Goal: Transaction & Acquisition: Purchase product/service

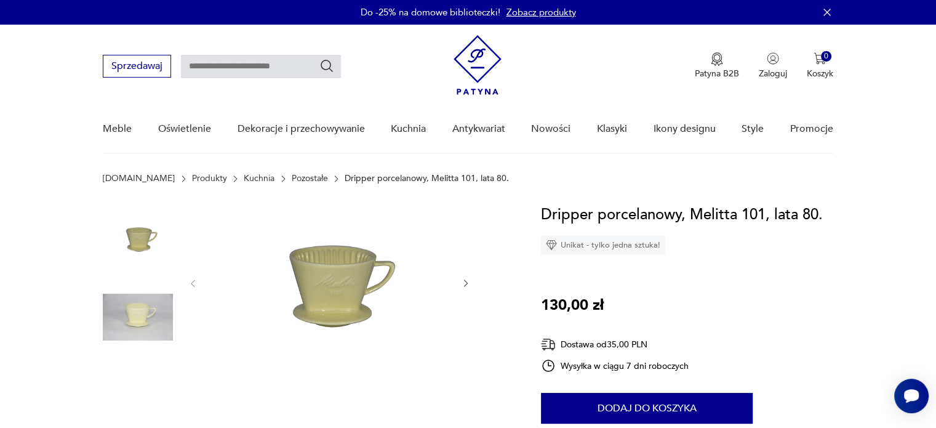
click at [150, 238] on img at bounding box center [138, 238] width 70 height 70
click at [136, 322] on img at bounding box center [138, 317] width 70 height 70
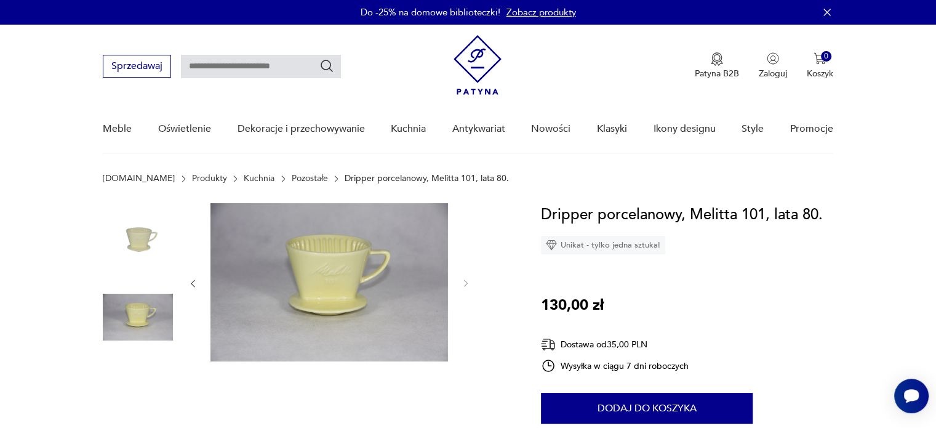
click at [328, 287] on img at bounding box center [330, 282] width 238 height 158
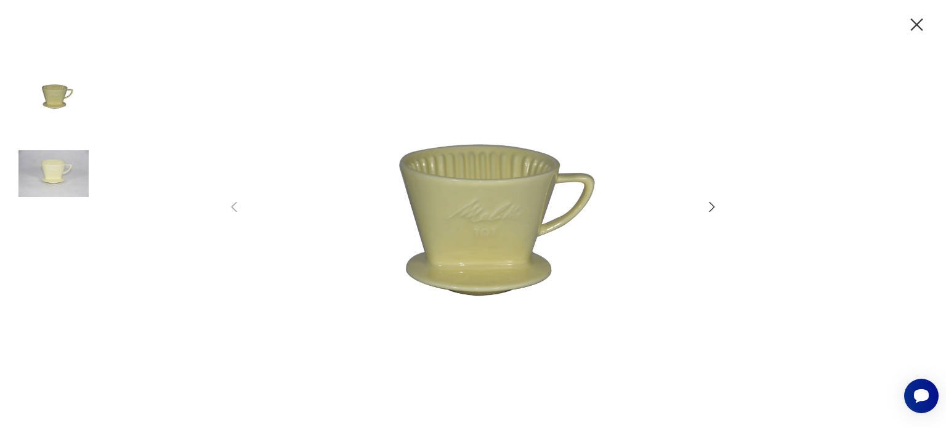
click at [712, 202] on icon "button" at bounding box center [711, 206] width 15 height 15
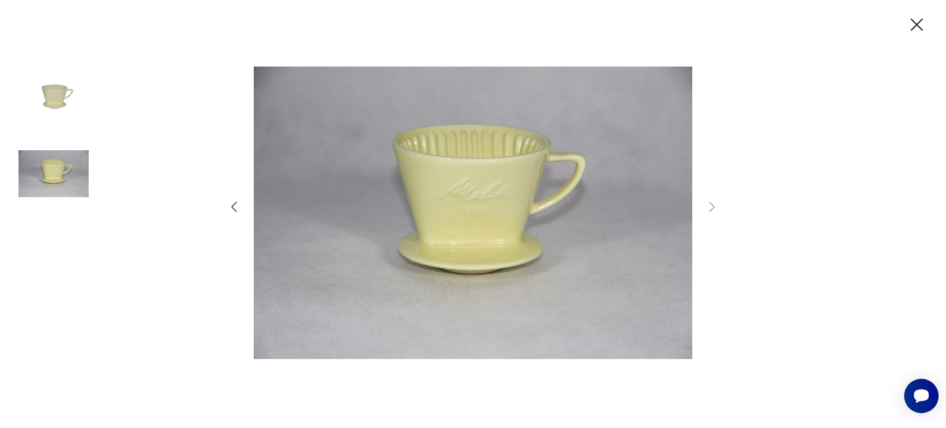
click at [911, 23] on icon "button" at bounding box center [917, 25] width 22 height 22
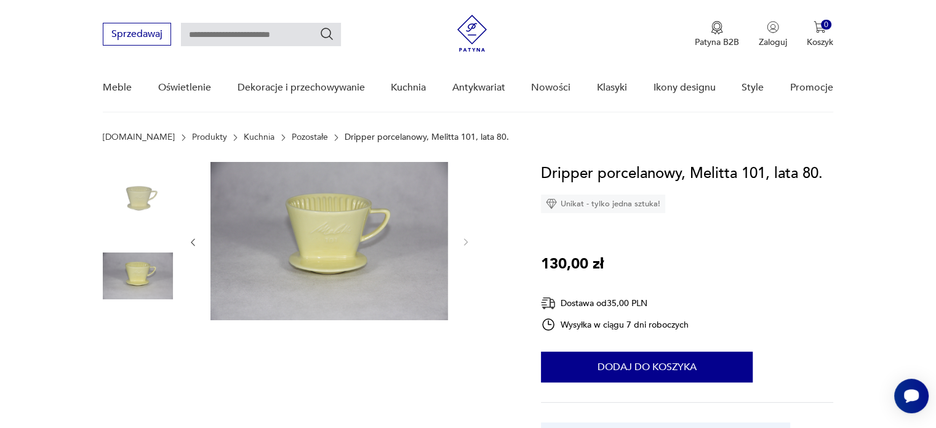
scroll to position [164, 0]
